Goal: Task Accomplishment & Management: Use online tool/utility

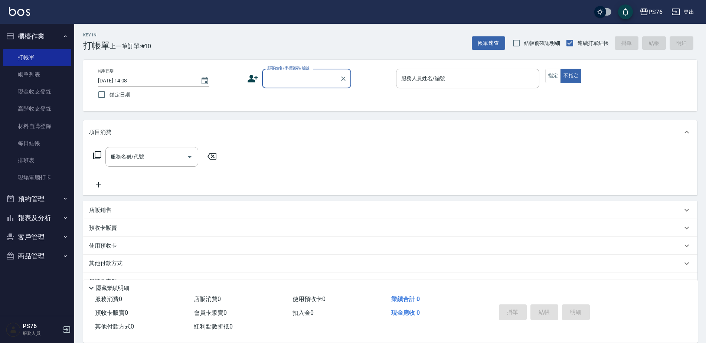
click at [319, 77] on input "顧客姓名/手機號碼/編號" at bounding box center [300, 78] width 71 height 13
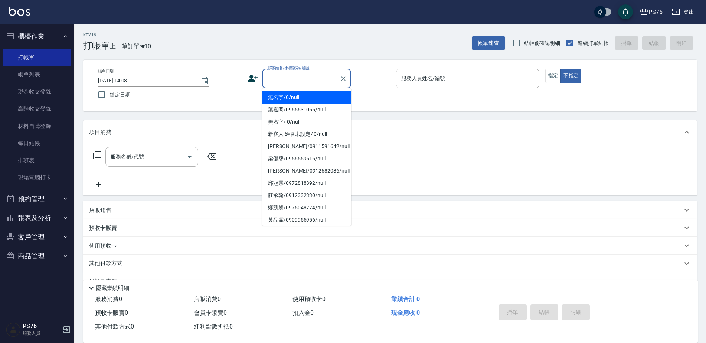
type input "無名字/0/null"
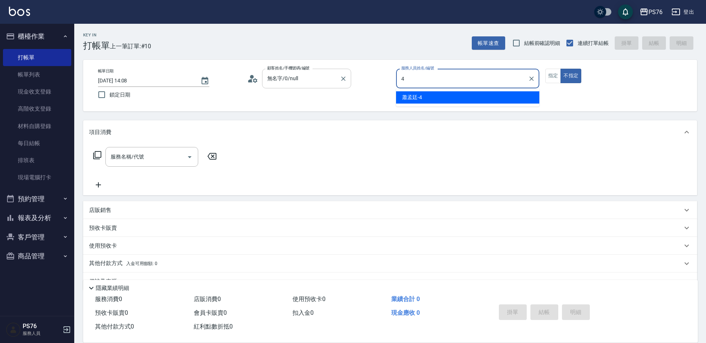
type input "蕭孟廷-4"
type button "false"
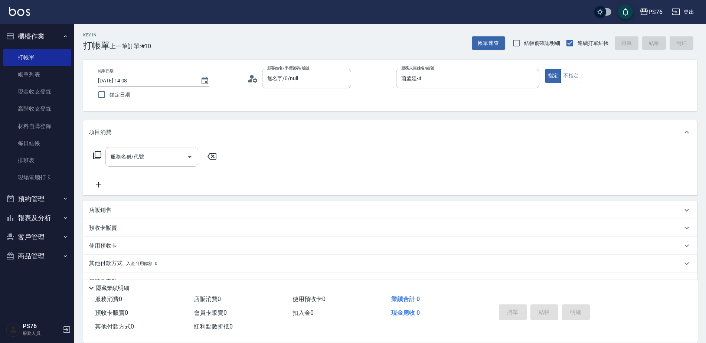
click at [134, 157] on input "服務名稱/代號" at bounding box center [146, 156] width 75 height 13
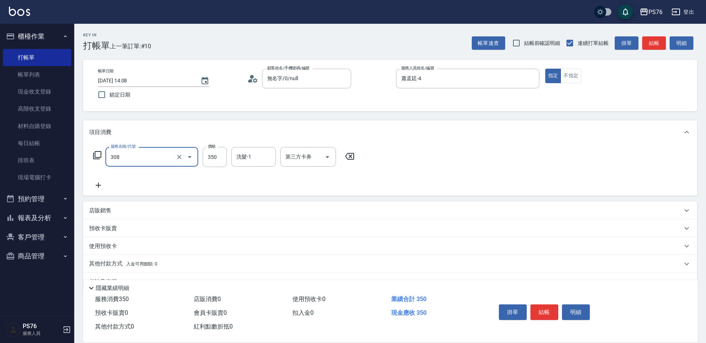
type input "洗+剪(308)"
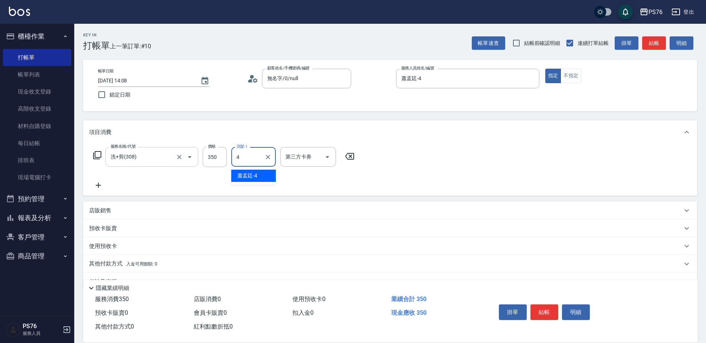
type input "蕭孟廷-4"
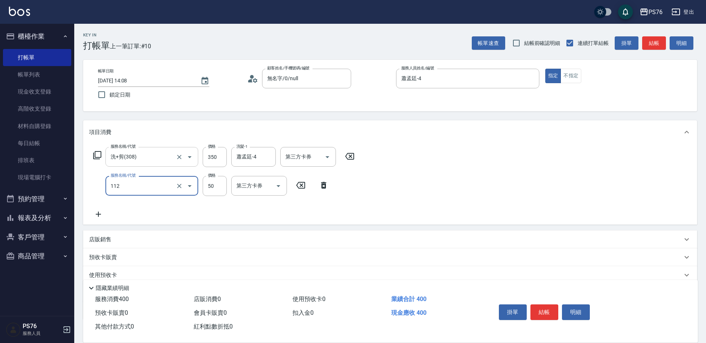
type input "精油50(112)"
type input "蕭孟廷-4"
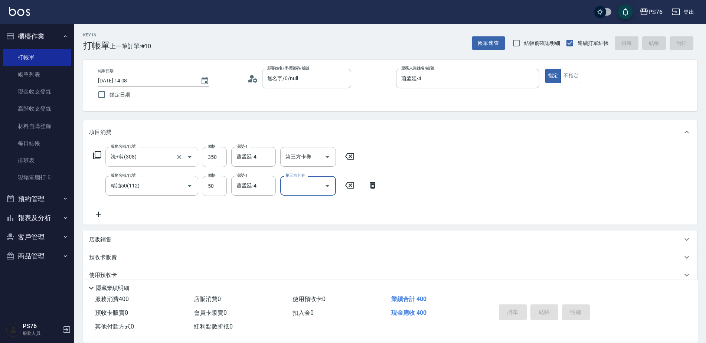
type input "[DATE] 17:59"
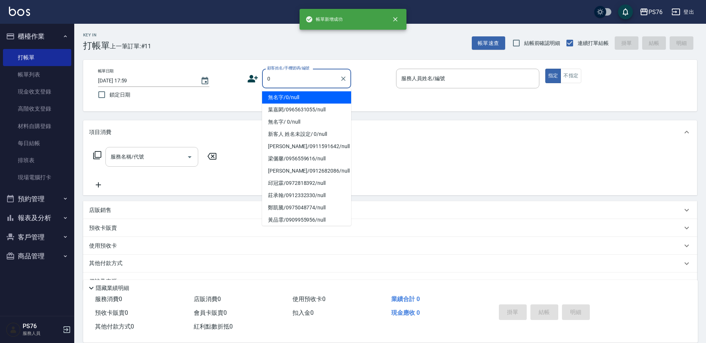
type input "無名字/0/null"
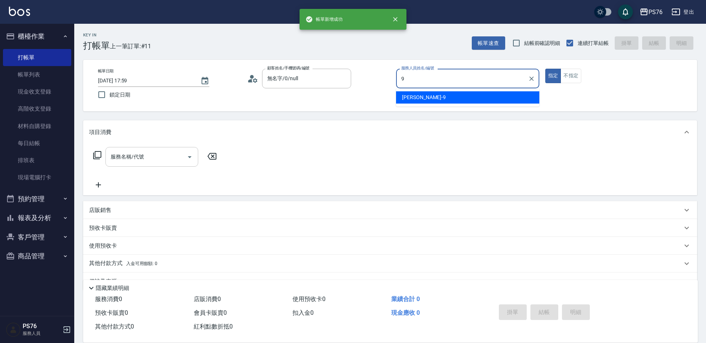
type input "[PERSON_NAME]-9"
type button "true"
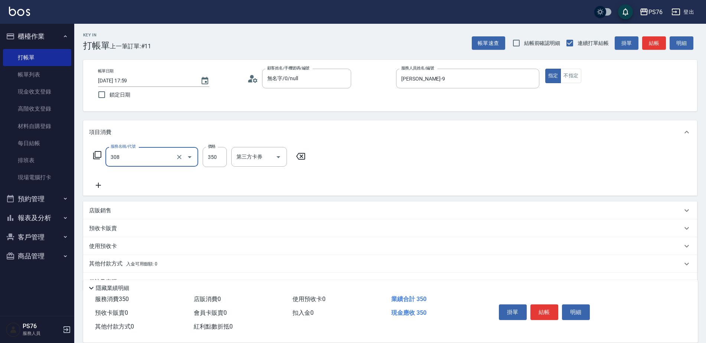
type input "洗+剪(308)"
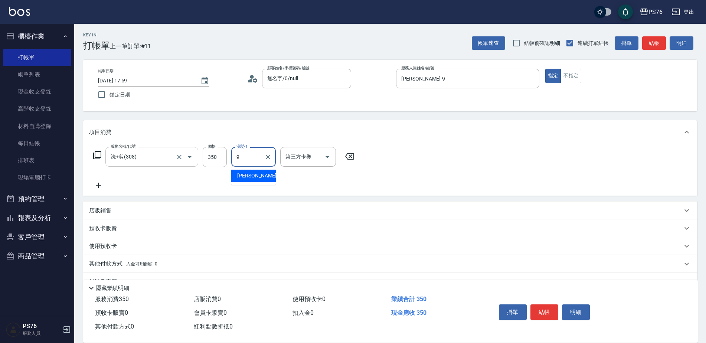
type input "[PERSON_NAME]-9"
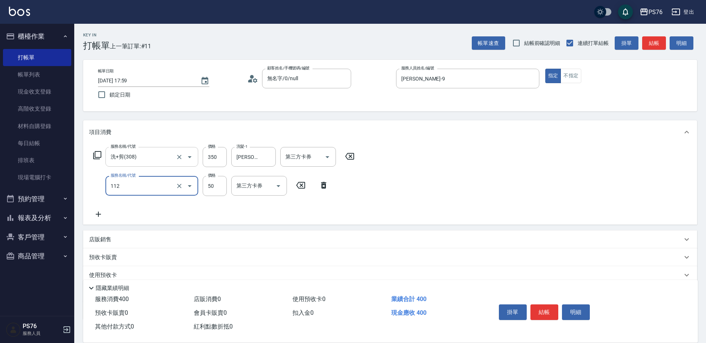
type input "精油50(112)"
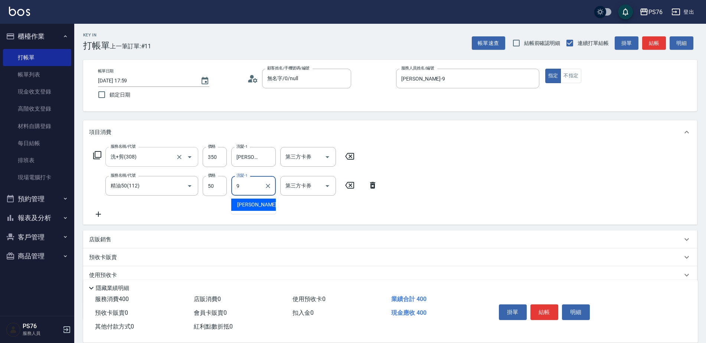
type input "[PERSON_NAME]-9"
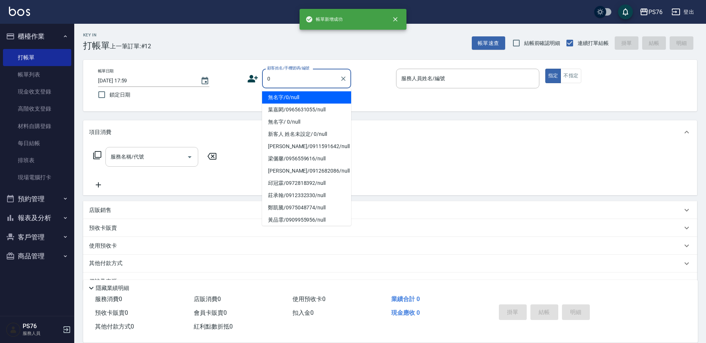
type input "無名字/0/null"
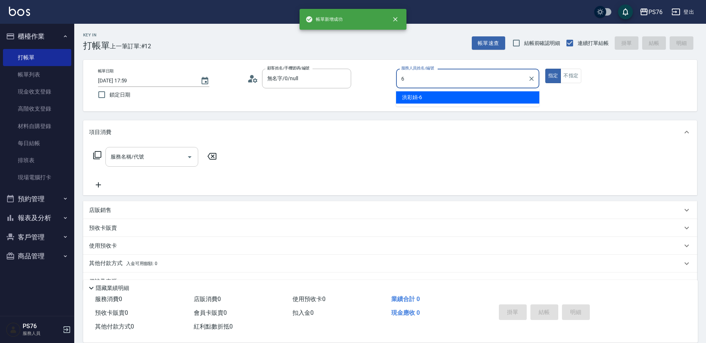
type input "洪彩娟-6"
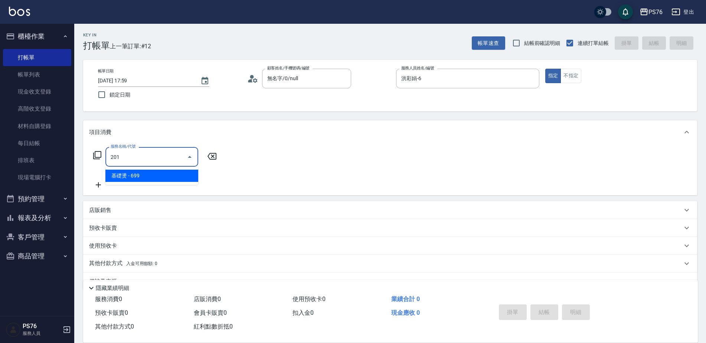
type input "基礎燙(201)"
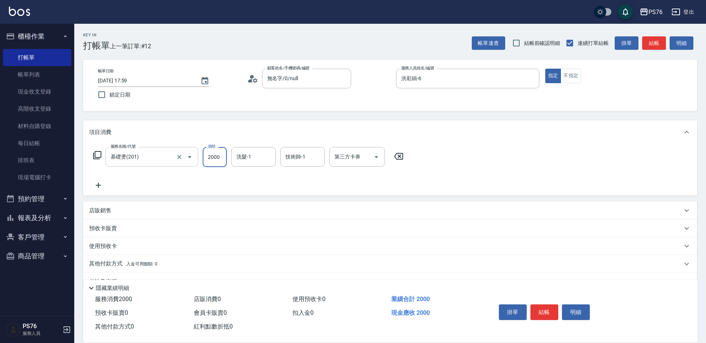
type input "2000"
type input "洪彩娟-6"
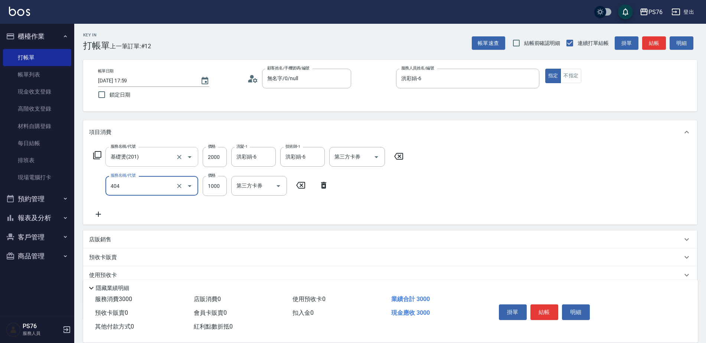
type input "1000護(404)"
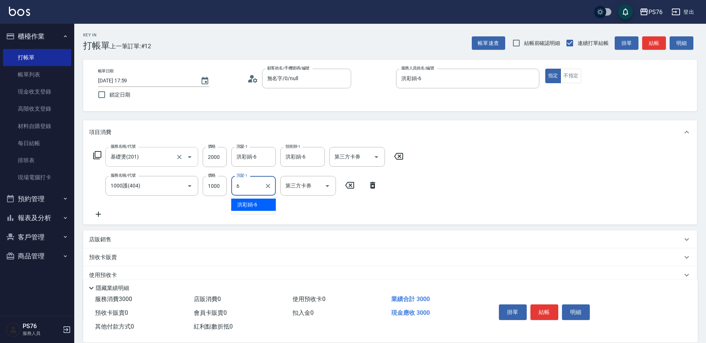
type input "洪彩娟-6"
click at [99, 236] on p "店販銷售" at bounding box center [100, 240] width 22 height 8
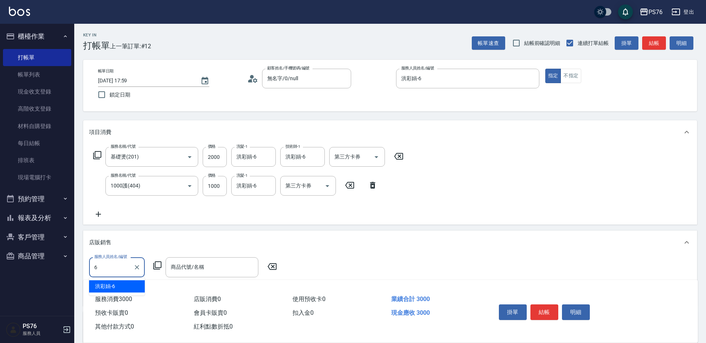
type input "洪彩娟-6"
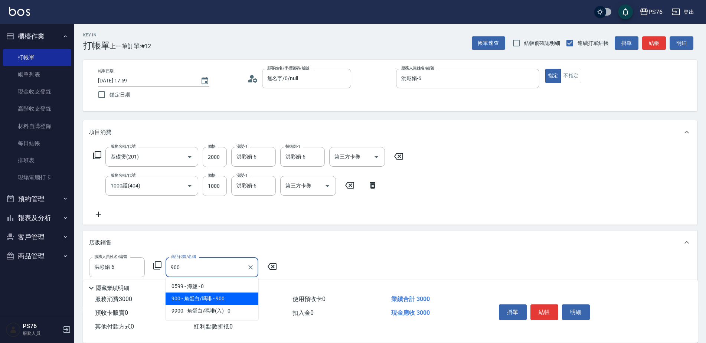
type input "角蛋白/嗎啡"
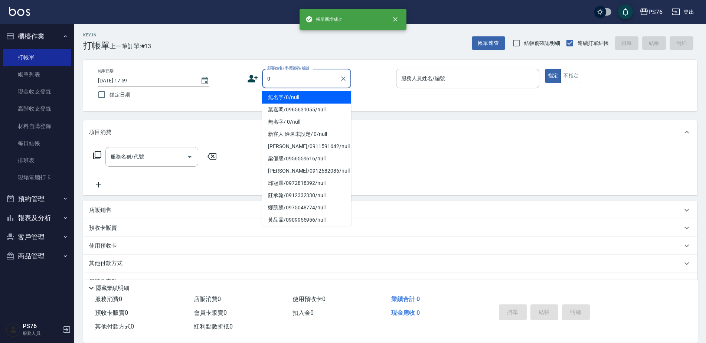
type input "無名字/0/null"
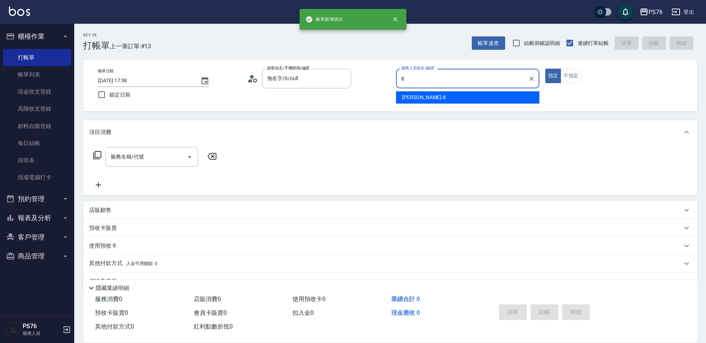
type input "[PERSON_NAME]-8"
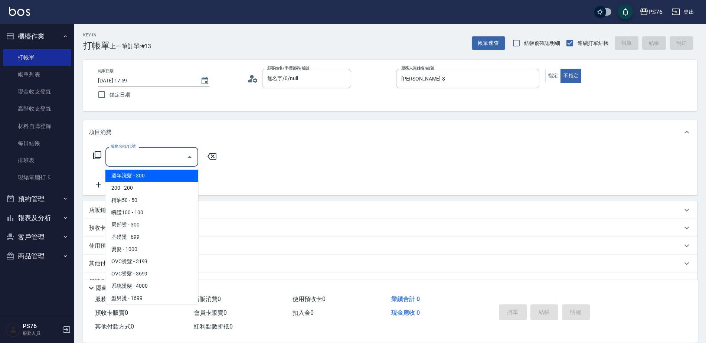
click at [135, 159] on input "服務名稱/代號" at bounding box center [146, 156] width 75 height 13
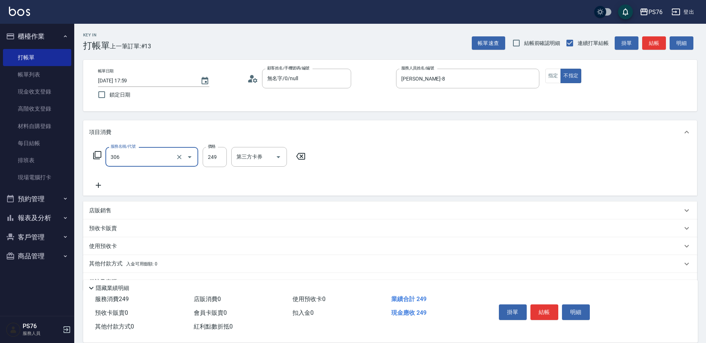
type input "剪髮(306)"
type input "[PERSON_NAME]-8"
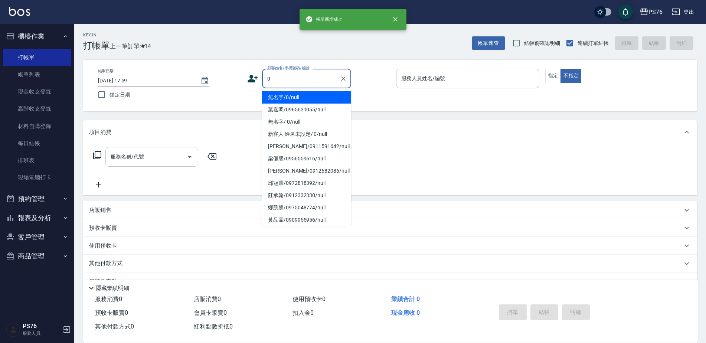
type input "無名字/0/null"
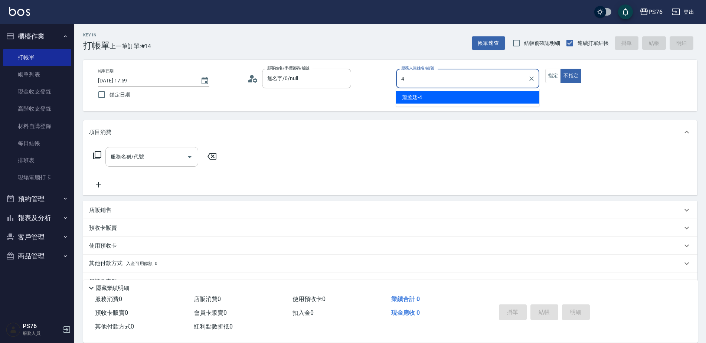
type input "蕭孟廷-4"
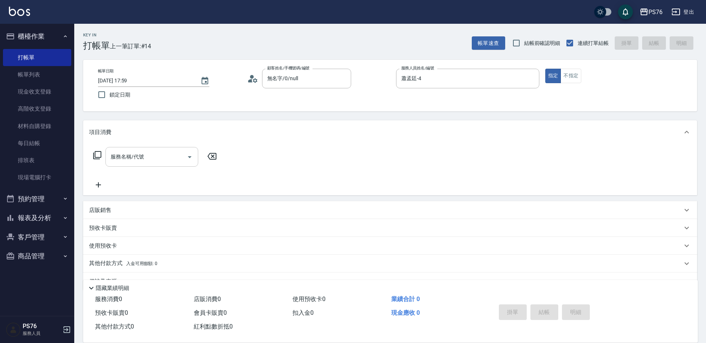
click at [135, 159] on input "服務名稱/代號" at bounding box center [146, 156] width 75 height 13
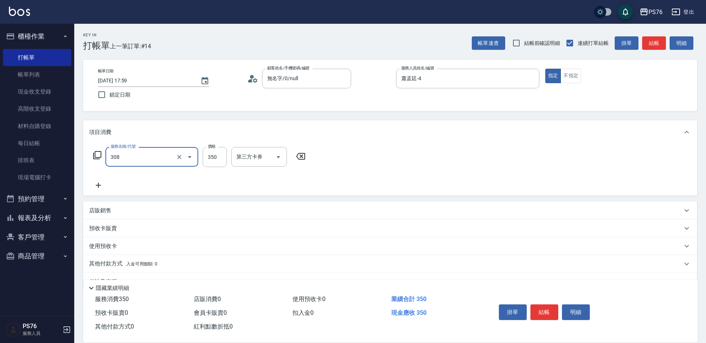
type input "洗+剪(308)"
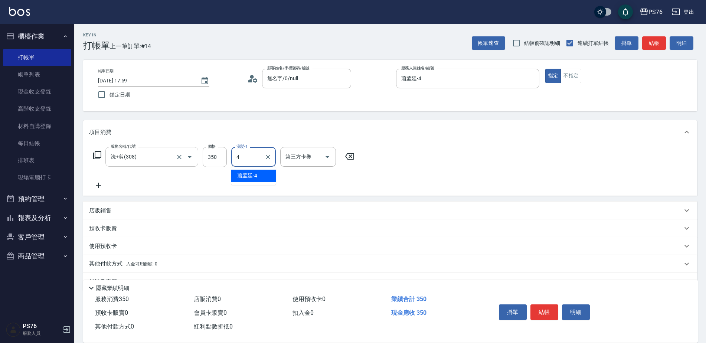
type input "蕭孟廷-4"
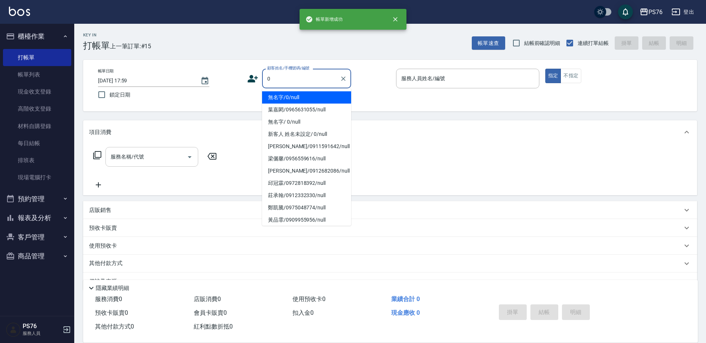
type input "無名字/0/null"
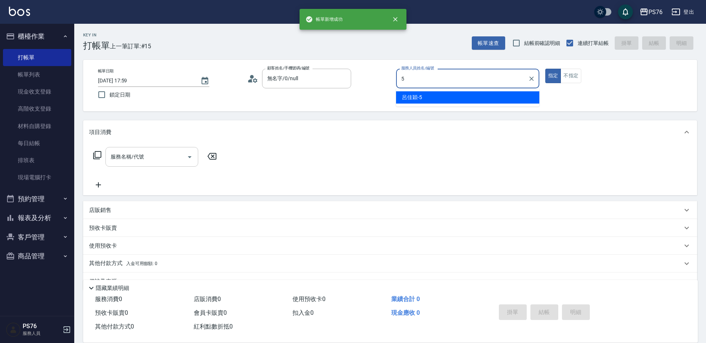
type input "呂佳穎-5"
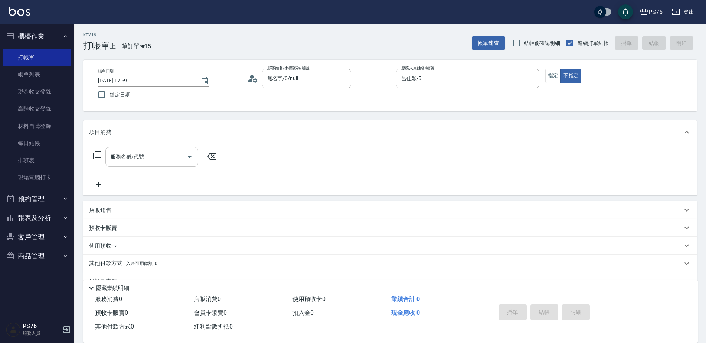
click at [115, 161] on input "服務名稱/代號" at bounding box center [146, 156] width 75 height 13
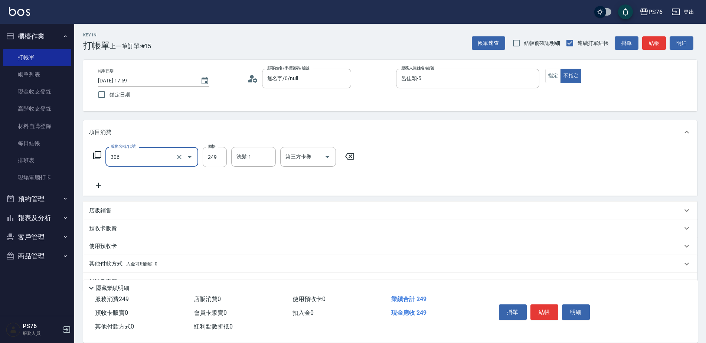
type input "剪髮(306)"
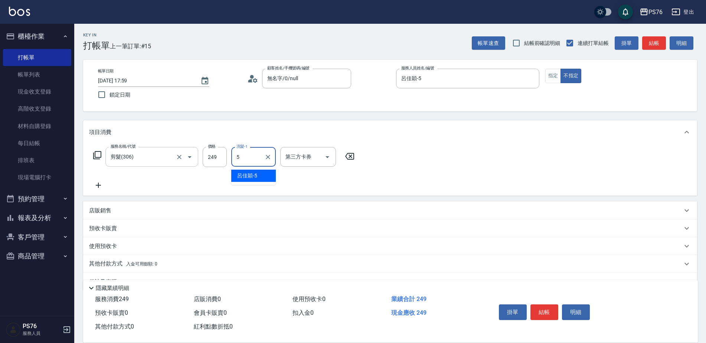
type input "呂佳穎-5"
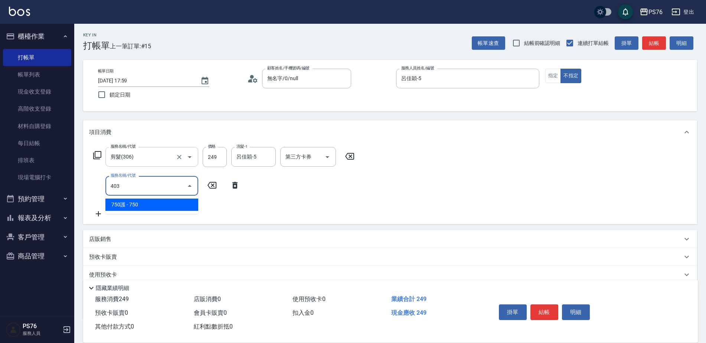
type input "750護(403)"
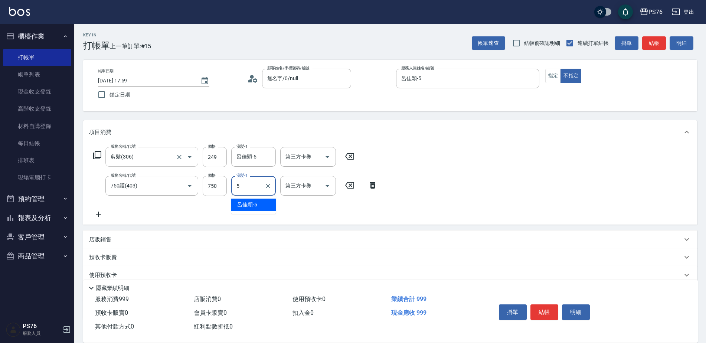
type input "呂佳穎-5"
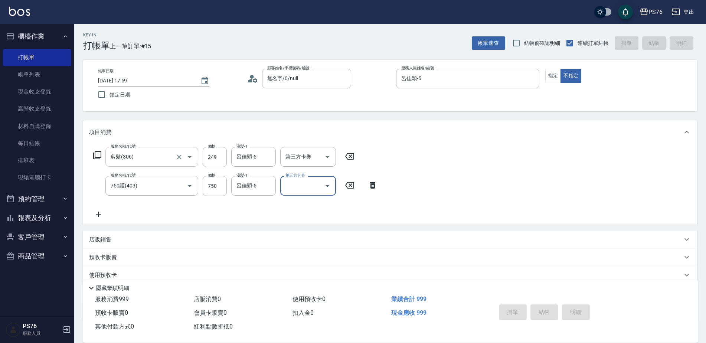
type input "[DATE] 18:00"
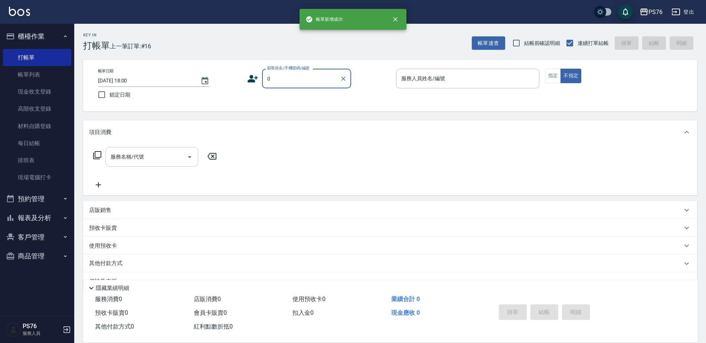
type input "無名字/0/null"
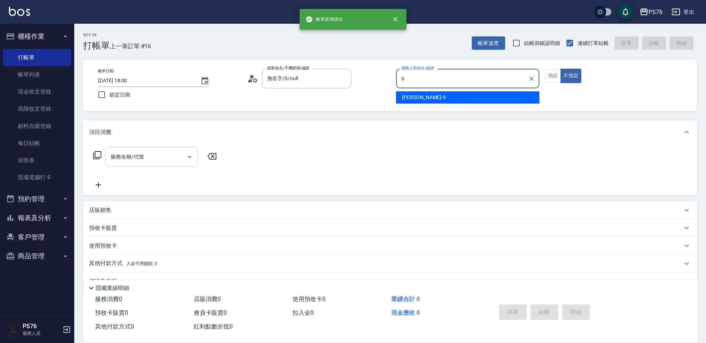
type input "[PERSON_NAME]-9"
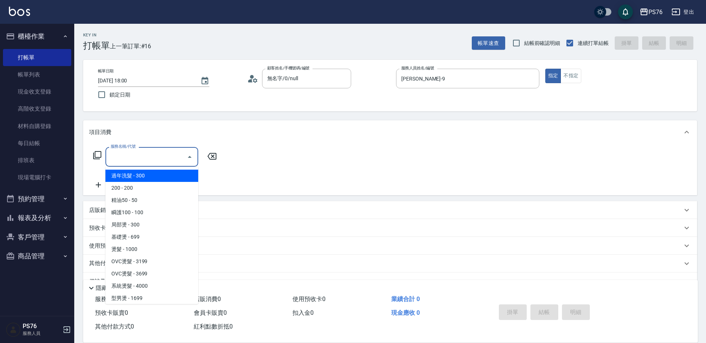
click at [115, 161] on input "服務名稱/代號" at bounding box center [146, 156] width 75 height 13
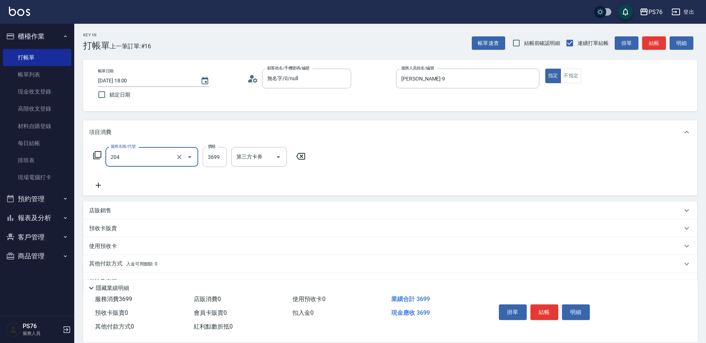
type input "OVC燙髮(204)"
type input "3899"
type input "[PERSON_NAME]-9"
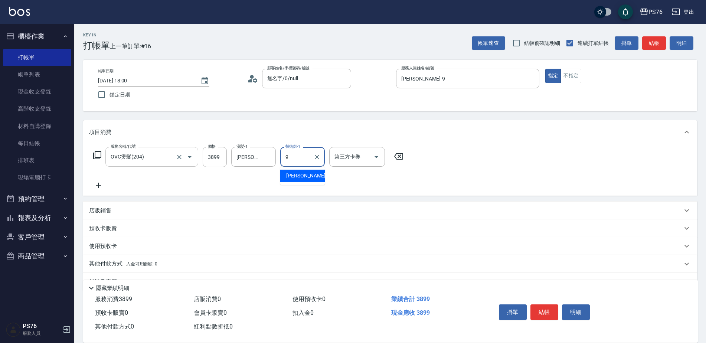
type input "[PERSON_NAME]-9"
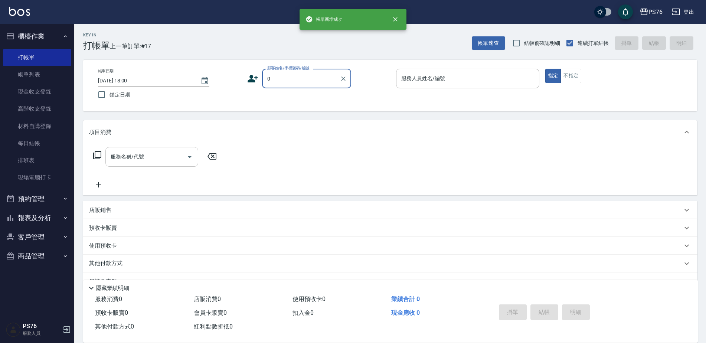
type input "無名字/0/null"
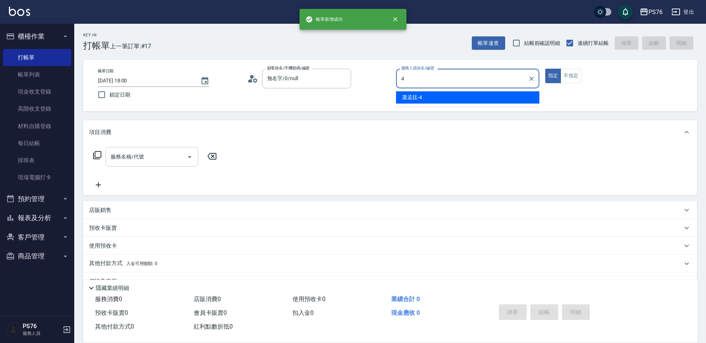
type input "蕭孟廷-4"
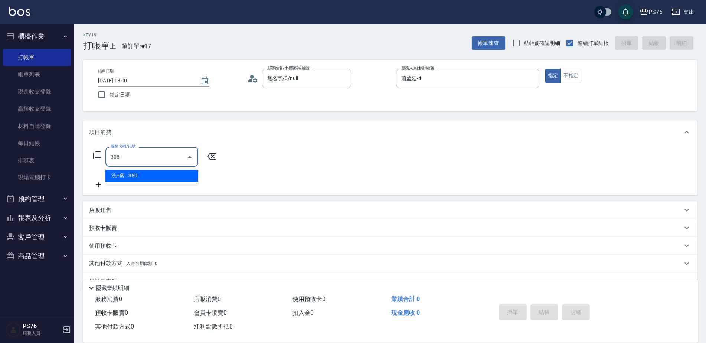
type input "洗+剪(308)"
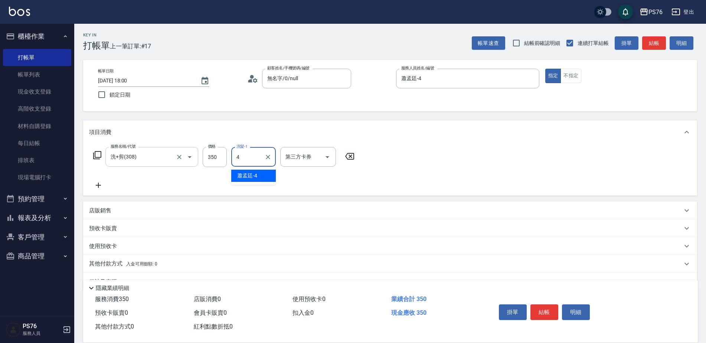
type input "蕭孟廷-4"
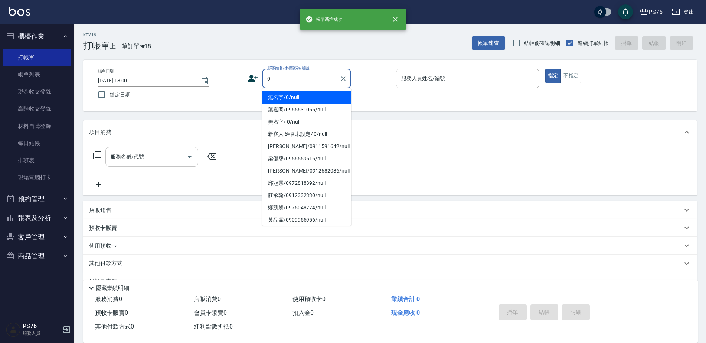
type input "無名字/0/null"
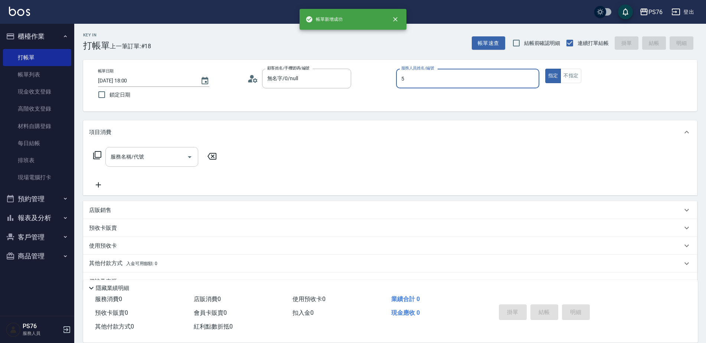
type input "呂佳穎-5"
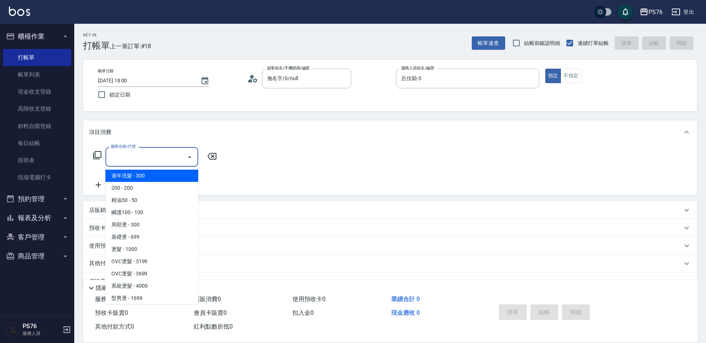
click at [115, 161] on input "服務名稱/代號" at bounding box center [146, 156] width 75 height 13
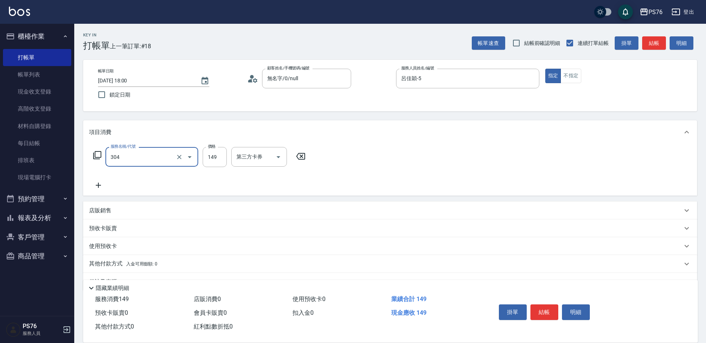
type input "剪髮(304)"
type input "179"
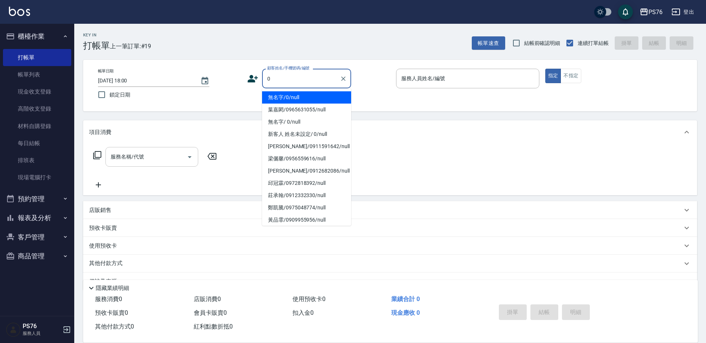
type input "無名字/0/null"
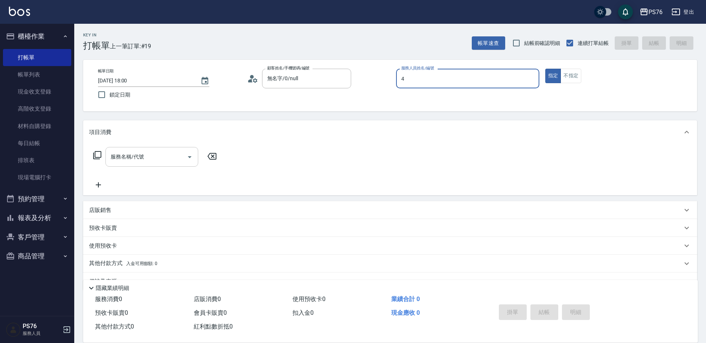
type input "蕭孟廷-4"
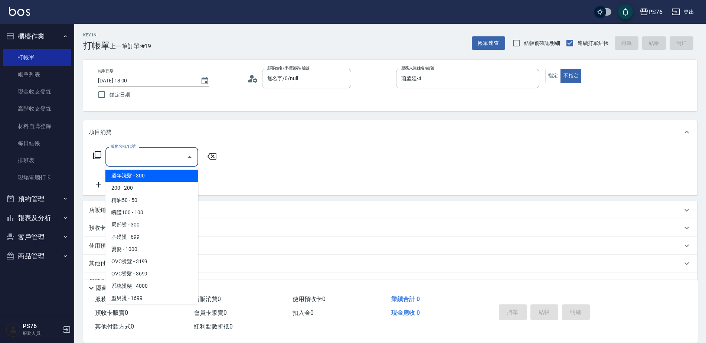
click at [115, 161] on input "服務名稱/代號" at bounding box center [146, 156] width 75 height 13
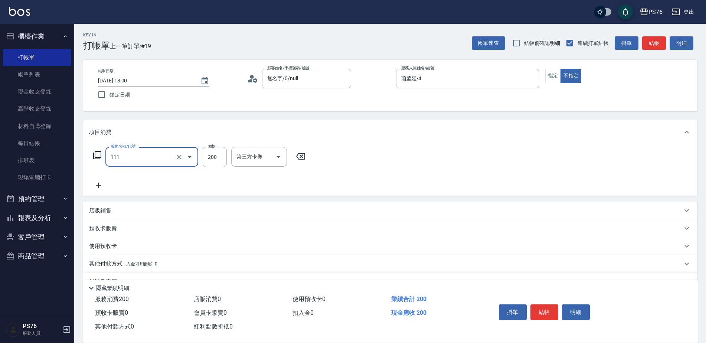
type input "200(111)"
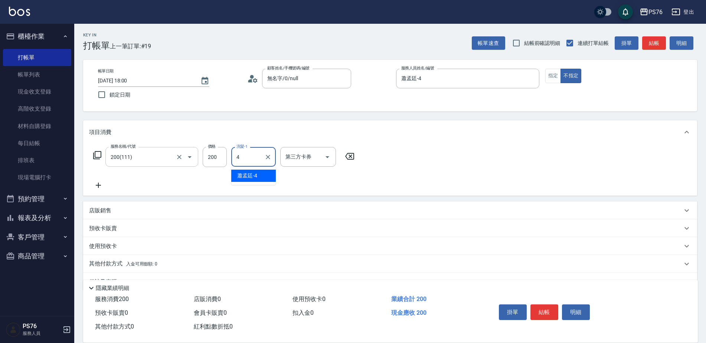
type input "蕭孟廷-4"
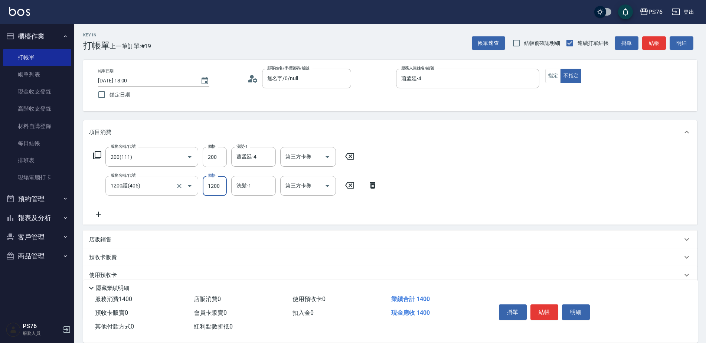
click at [117, 185] on input "1200護(405)" at bounding box center [141, 185] width 65 height 13
type input "精油50(112)"
type input "蕭孟廷-4"
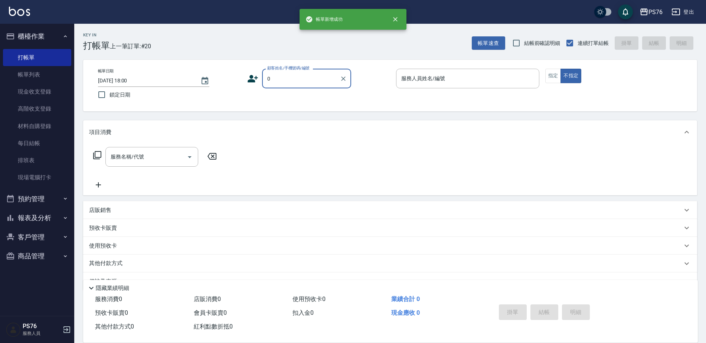
type input "無名字/0/null"
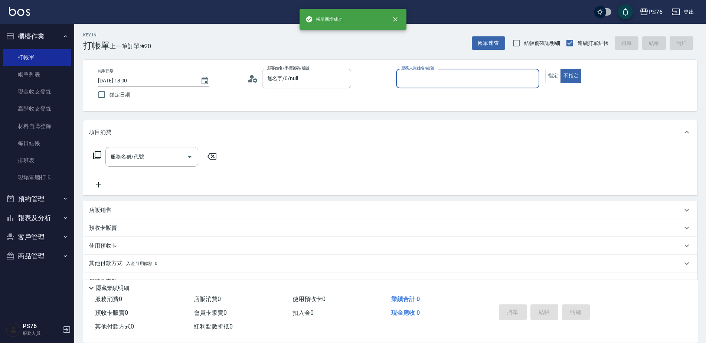
click at [561, 69] on button "不指定" at bounding box center [571, 76] width 21 height 14
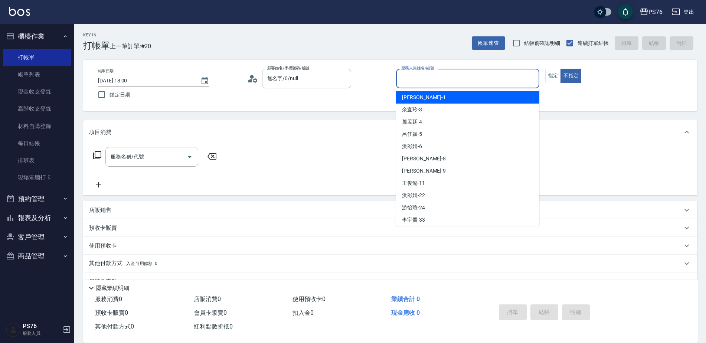
click at [432, 84] on input "服務人員姓名/編號" at bounding box center [467, 78] width 137 height 13
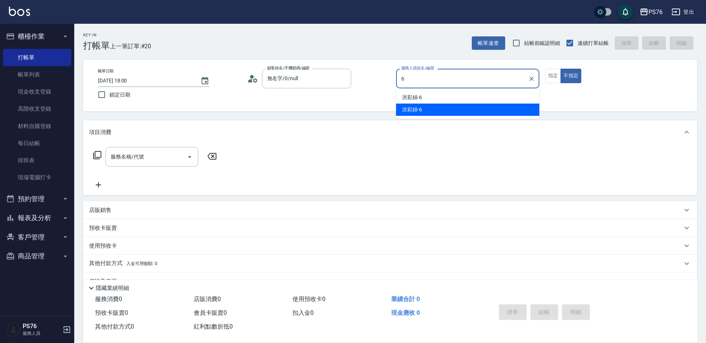
type input "洪彩娟-6"
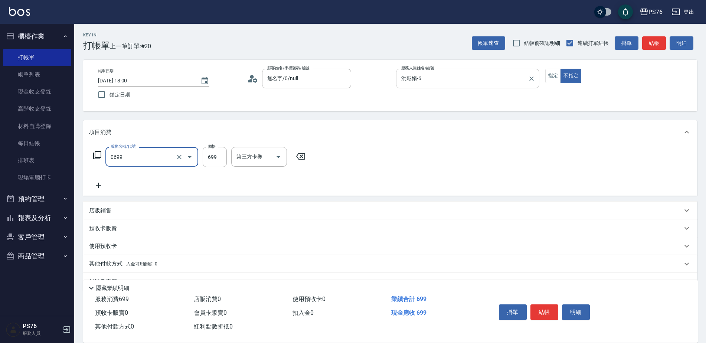
type input "精油SPA(0699)"
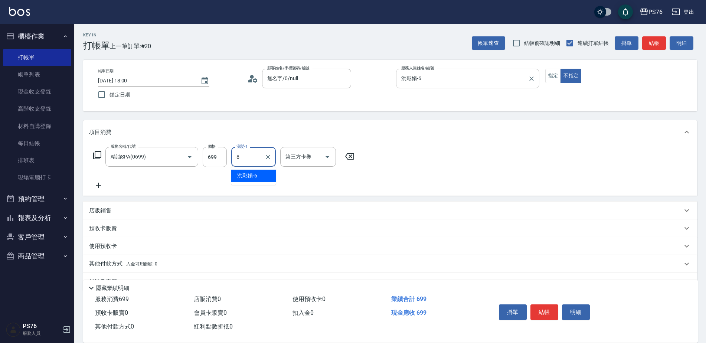
type input "洪彩娟-6"
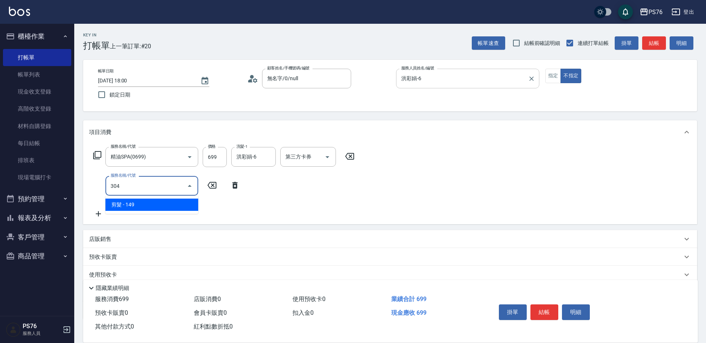
type input "剪髮(304)"
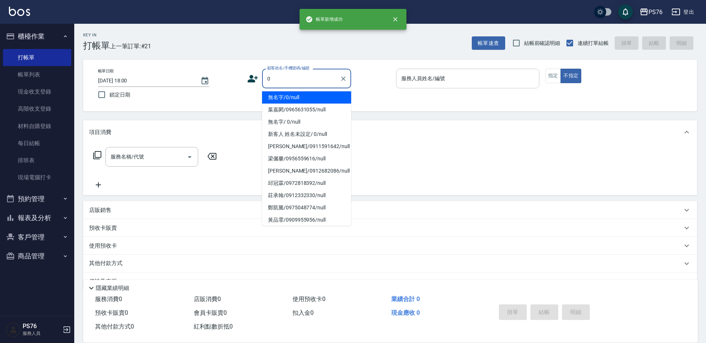
type input "無名字/0/null"
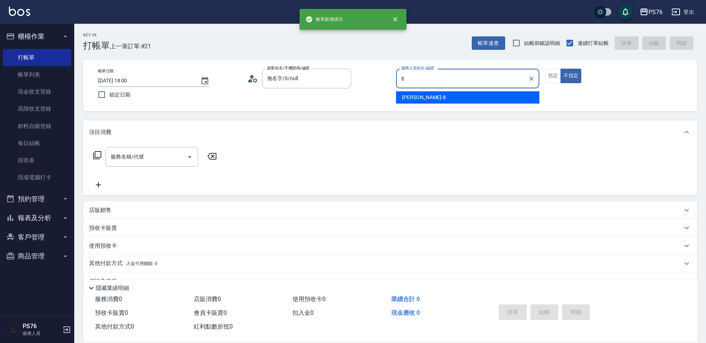
type input "[PERSON_NAME]-8"
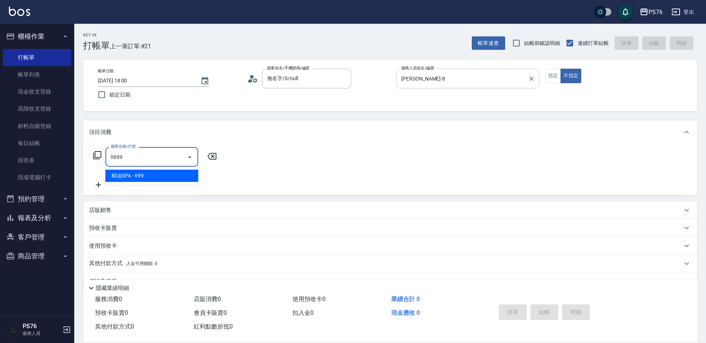
type input "精油SPA(0699)"
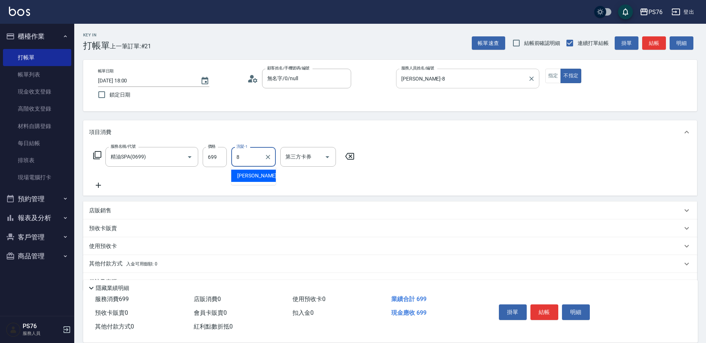
type input "[PERSON_NAME]-8"
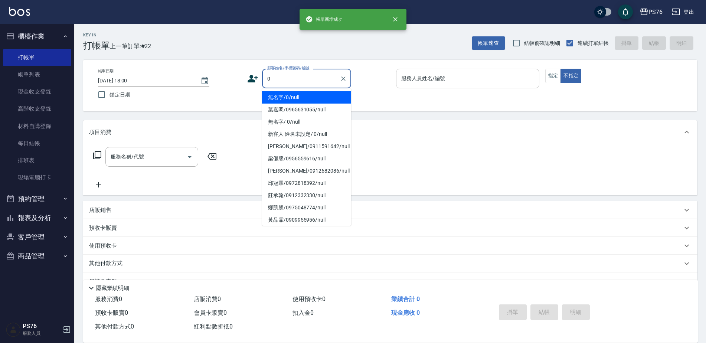
type input "無名字/0/null"
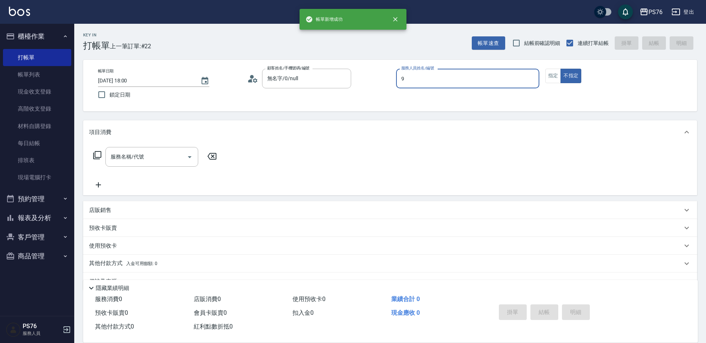
type input "[PERSON_NAME]-9"
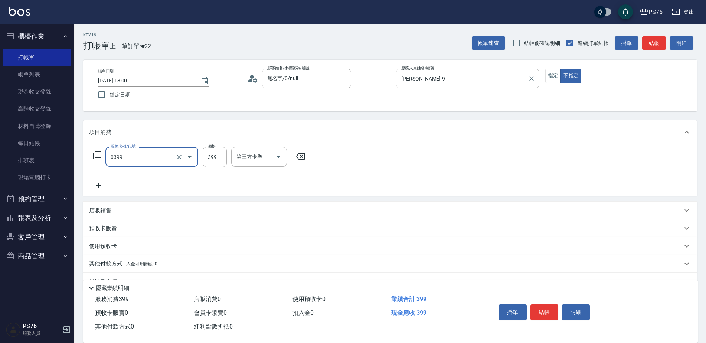
type input "海鹽399(0399)"
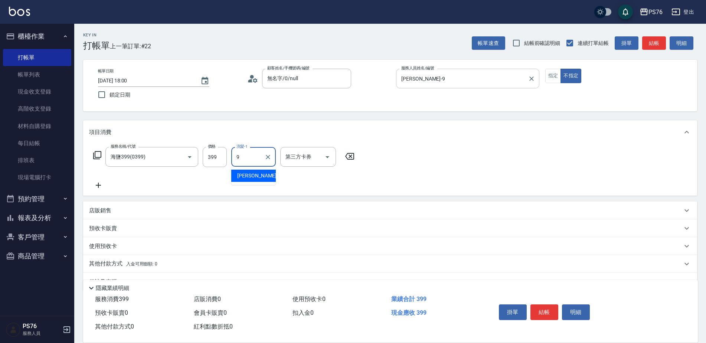
type input "[PERSON_NAME]-9"
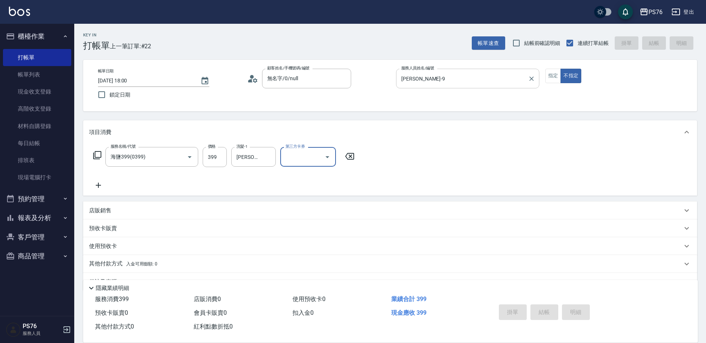
type input "[DATE] 18:01"
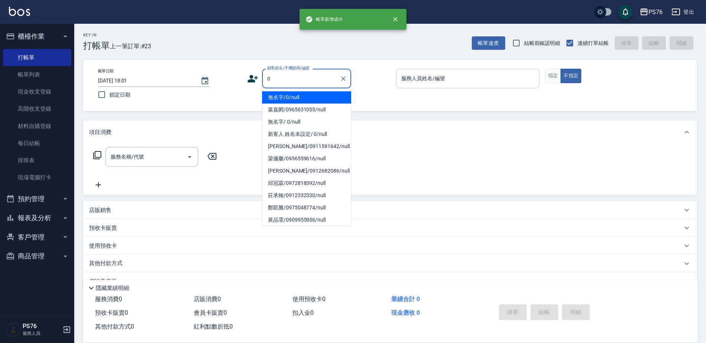
type input "無名字/0/null"
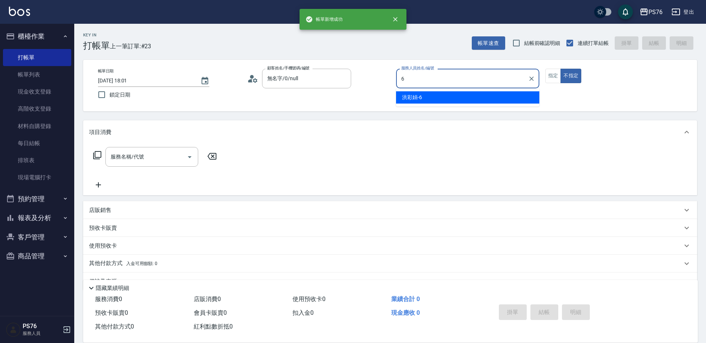
type input "洪彩娟-6"
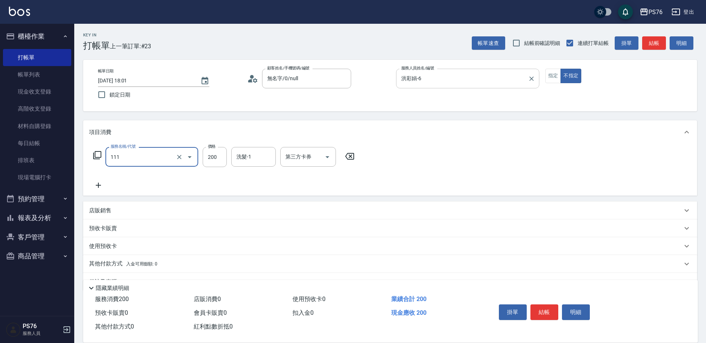
type input "200(111)"
type input "洪彩娟-6"
drag, startPoint x: 209, startPoint y: 199, endPoint x: 196, endPoint y: 213, distance: 19.2
click at [209, 199] on div "項目消費 服務名稱/代號 200(111) 服務名稱/代號 價格 200 價格 洗髮-1 [PERSON_NAME]-6 洗髮-1 第三方卡券 第三方卡券 店…" at bounding box center [390, 205] width 614 height 170
click at [196, 213] on div "店販銷售" at bounding box center [385, 211] width 593 height 8
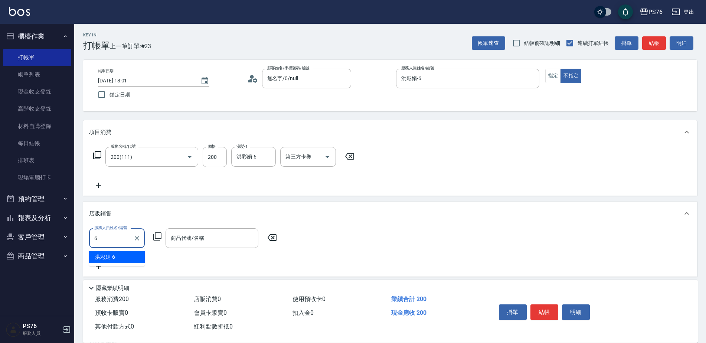
type input "洪彩娟-6"
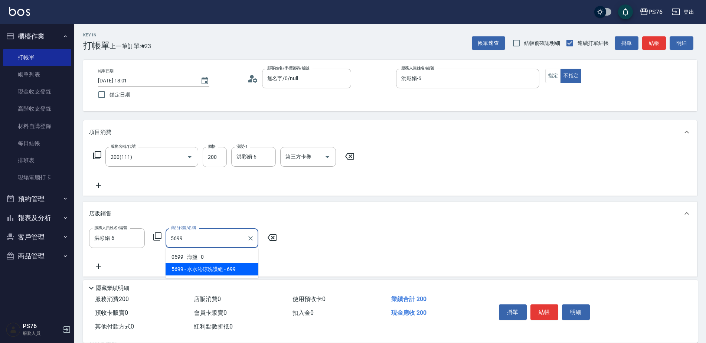
type input "[PERSON_NAME]涼洗護組"
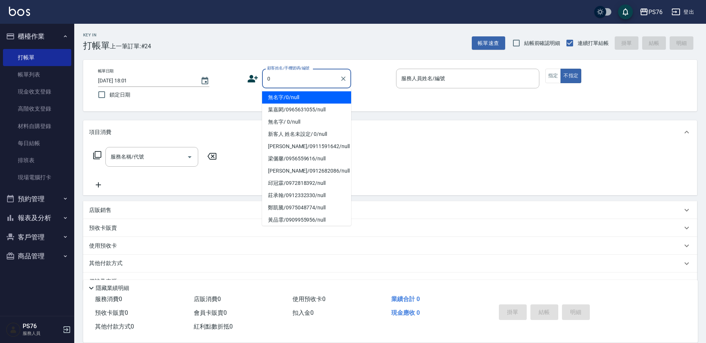
type input "無名字/0/null"
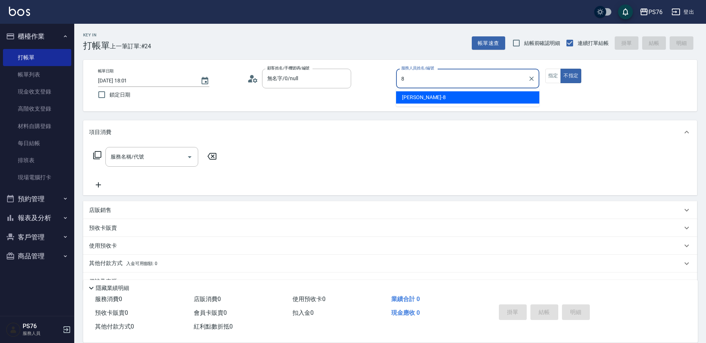
type input "[PERSON_NAME]-8"
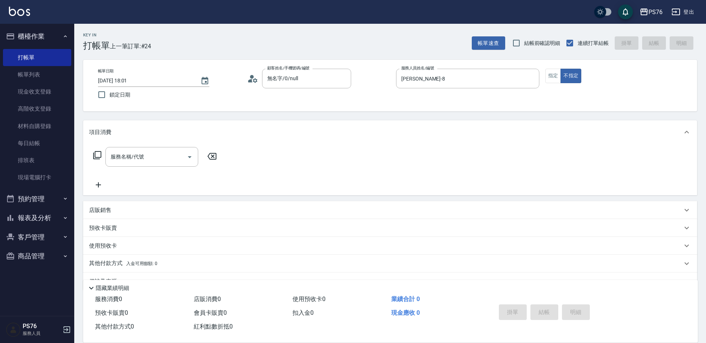
click at [159, 142] on div "項目消費" at bounding box center [390, 132] width 614 height 24
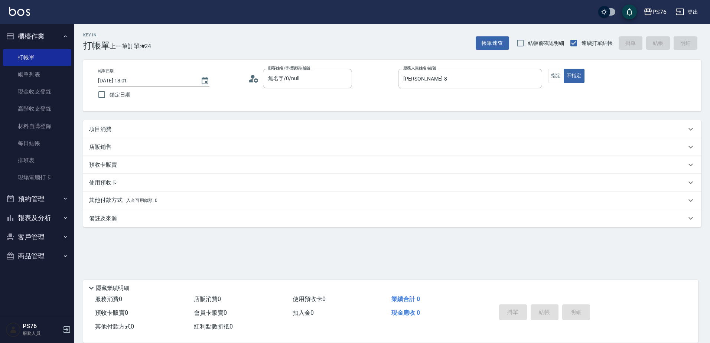
click at [147, 125] on div "項目消費" at bounding box center [387, 129] width 597 height 8
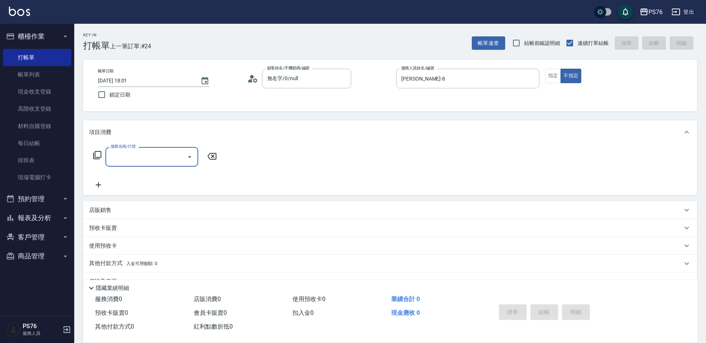
click at [135, 155] on input "服務名稱/代號" at bounding box center [146, 156] width 75 height 13
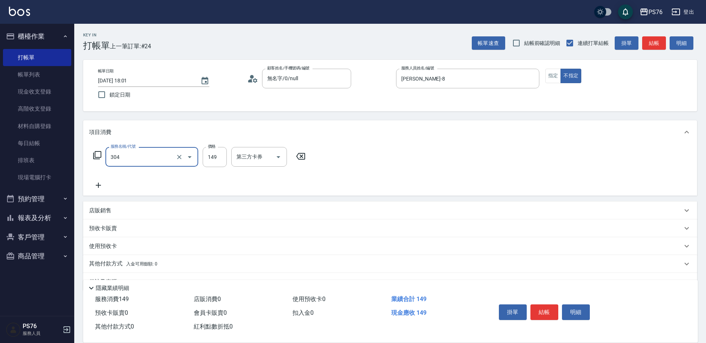
type input "剪髮(304)"
type input "50"
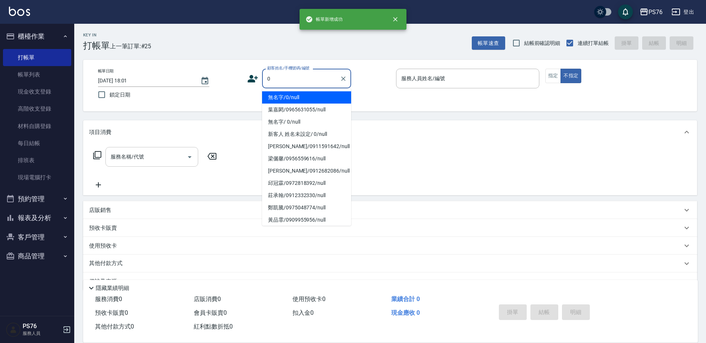
type input "無名字/0/null"
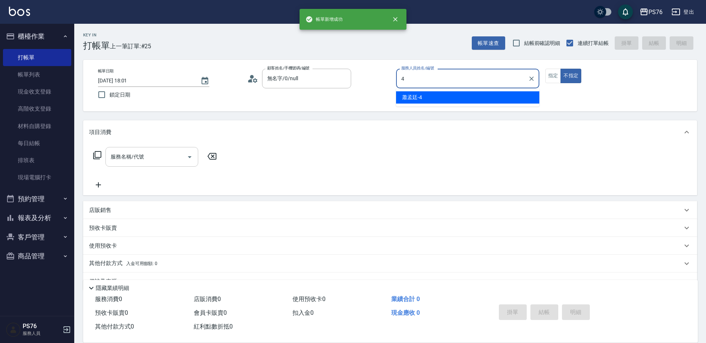
type input "蕭孟廷-4"
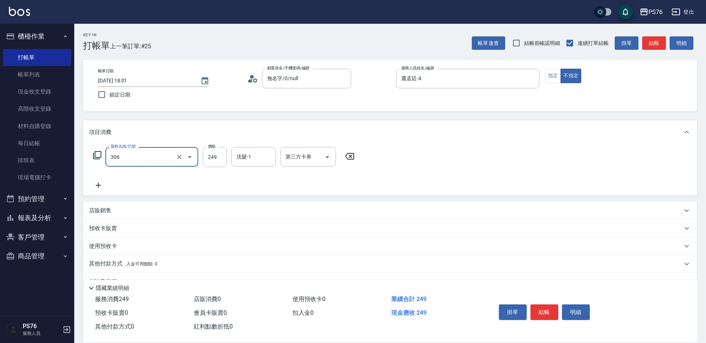
type input "剪髮(306)"
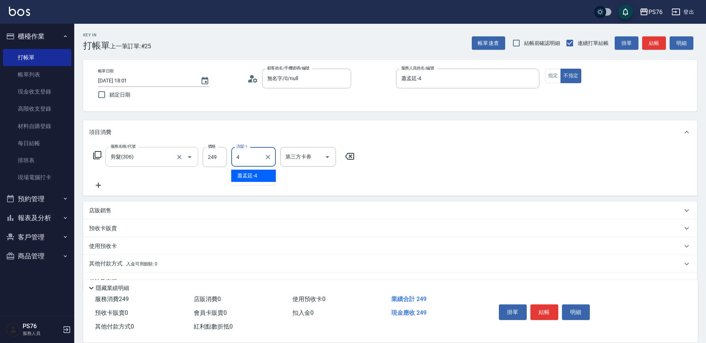
type input "蕭孟廷-4"
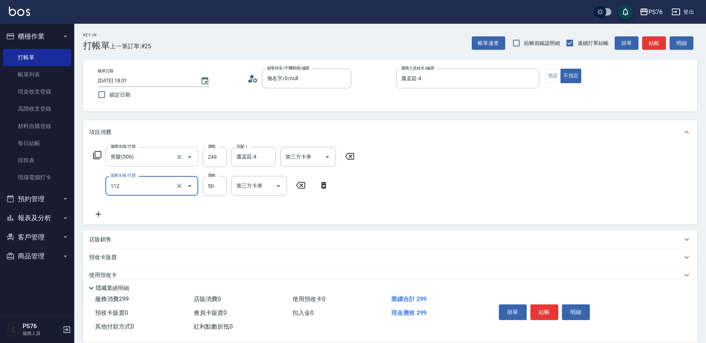
type input "精油50(112)"
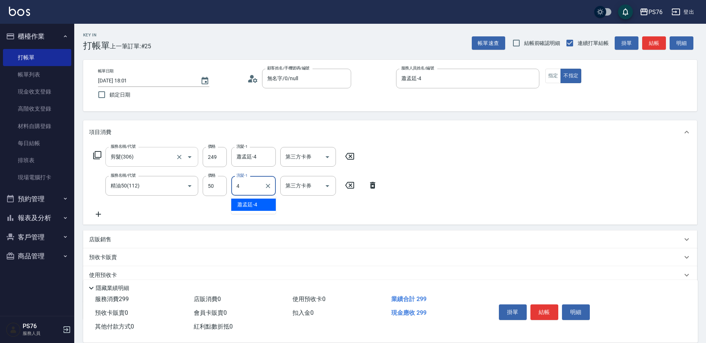
type input "蕭孟廷-4"
